Goal: Find specific page/section: Find specific page/section

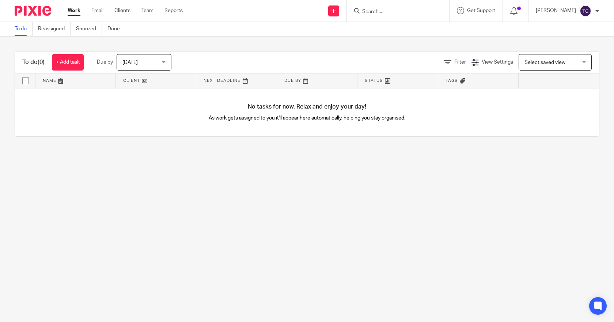
click at [387, 9] on input "Search" at bounding box center [394, 12] width 66 height 7
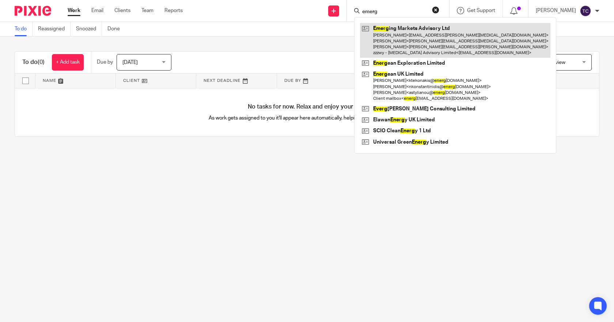
type input "emerg"
click at [396, 31] on link at bounding box center [455, 40] width 190 height 35
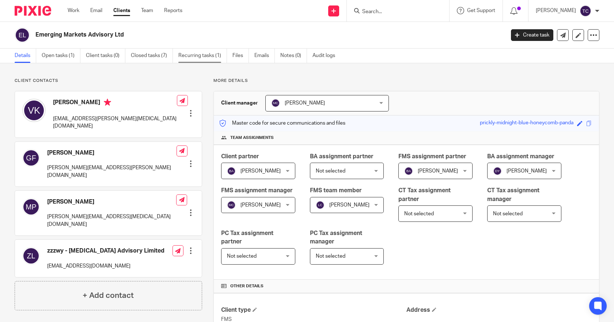
click at [203, 53] on link "Recurring tasks (1)" at bounding box center [202, 56] width 49 height 14
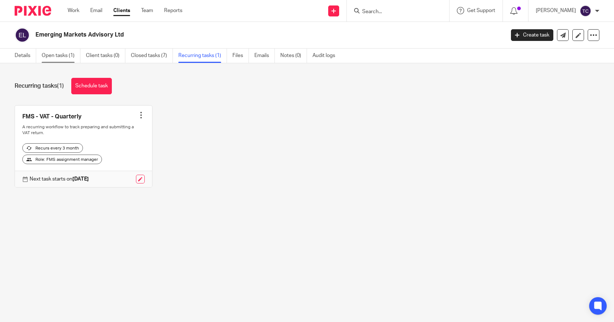
click at [62, 56] on link "Open tasks (1)" at bounding box center [61, 56] width 39 height 14
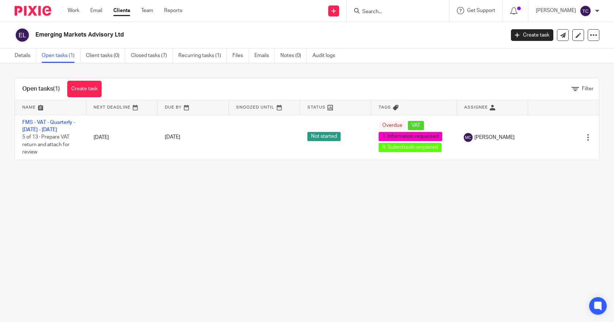
click at [153, 55] on link "Closed tasks (7)" at bounding box center [152, 56] width 42 height 14
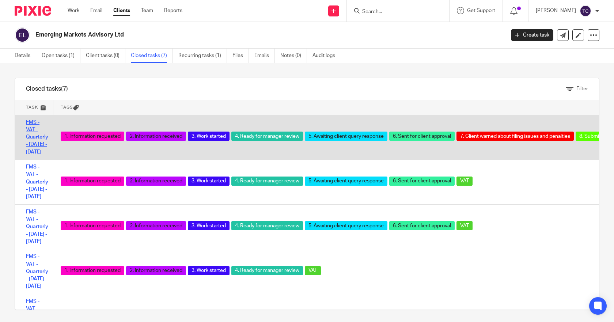
click at [35, 138] on link "FMS - VAT - Quarterly - January - March, 2025" at bounding box center [37, 137] width 22 height 35
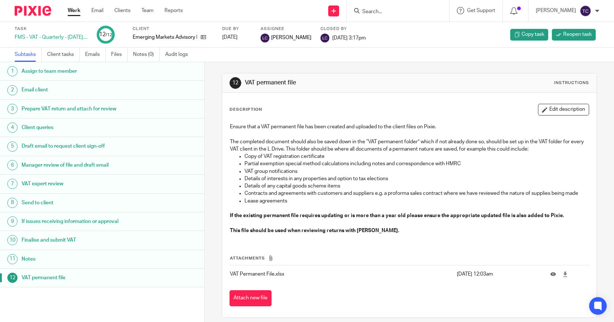
scroll to position [7, 0]
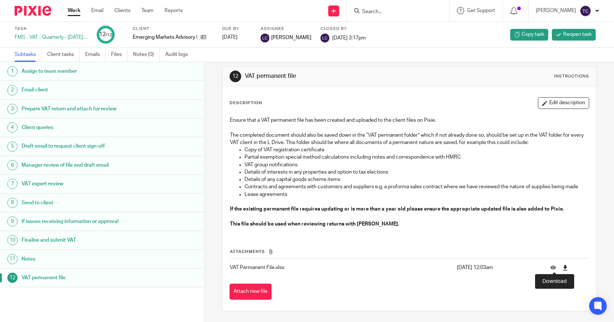
click at [562, 265] on icon at bounding box center [564, 267] width 5 height 5
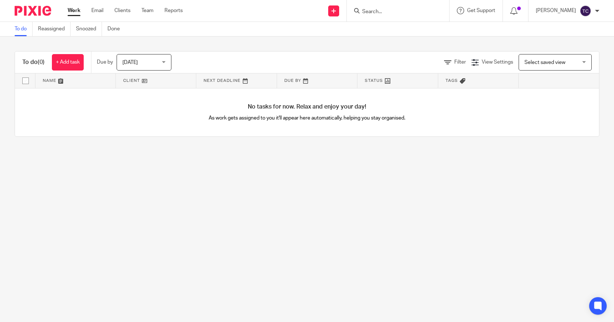
click at [420, 12] on input "Search" at bounding box center [394, 12] width 66 height 7
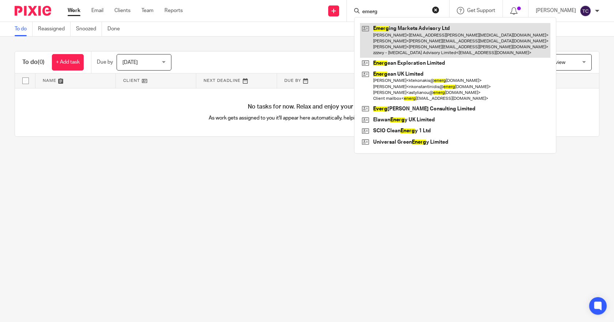
type input "emerg"
click at [417, 27] on link at bounding box center [455, 40] width 190 height 35
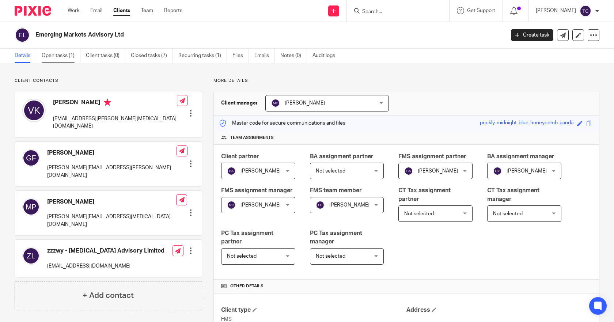
click at [60, 58] on link "Open tasks (1)" at bounding box center [61, 56] width 39 height 14
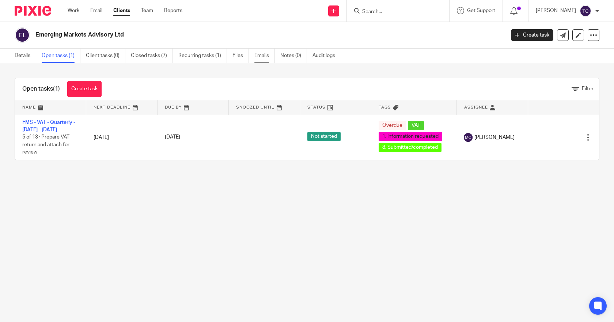
click at [257, 57] on link "Emails" at bounding box center [264, 56] width 20 height 14
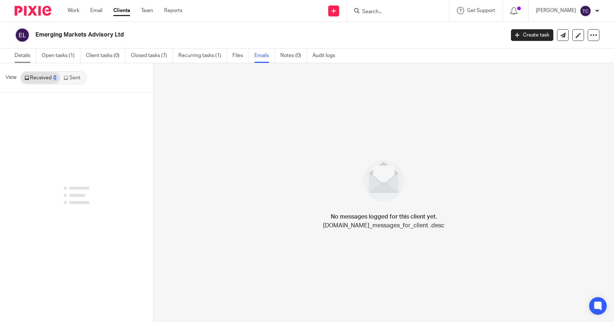
click at [26, 53] on link "Details" at bounding box center [26, 56] width 22 height 14
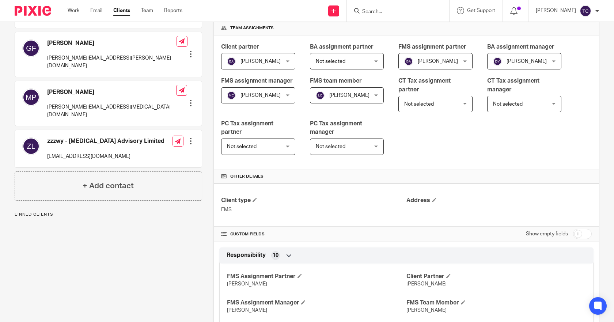
scroll to position [37, 0]
